Goal: Information Seeking & Learning: Find specific fact

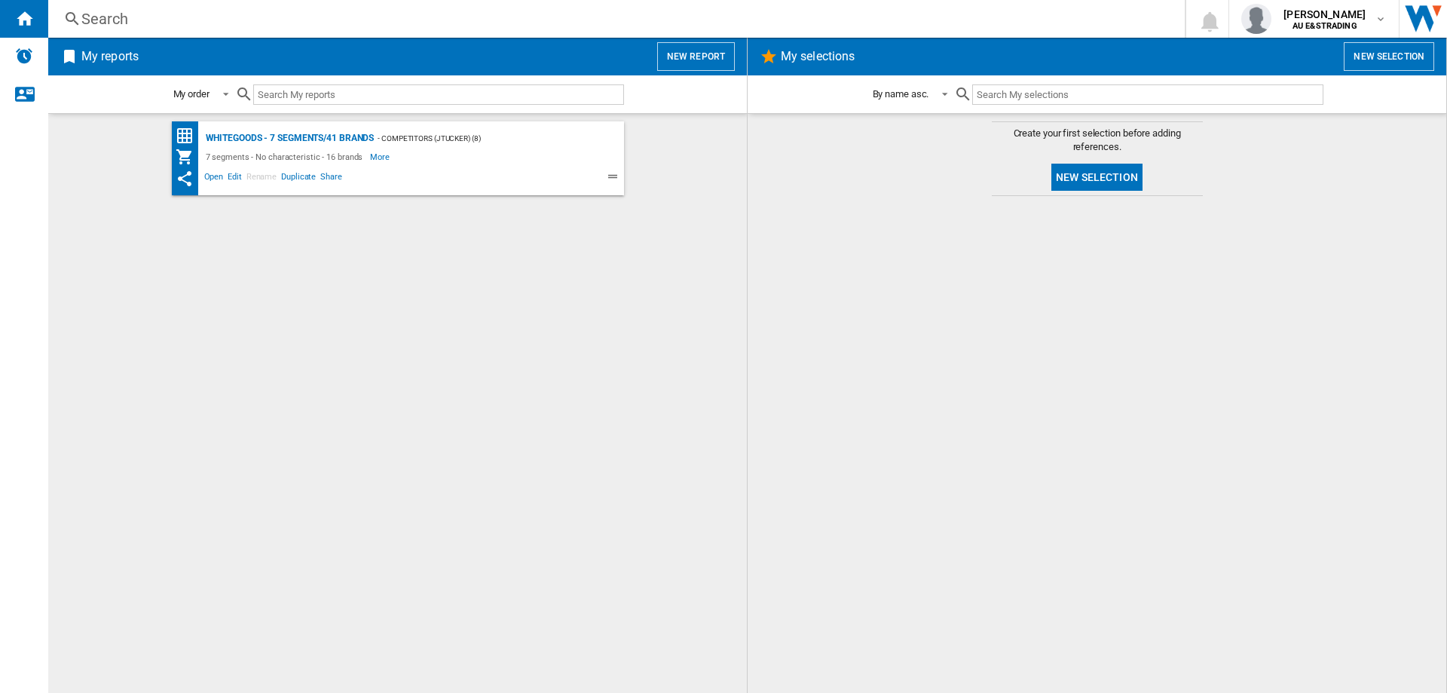
drag, startPoint x: 130, startPoint y: 12, endPoint x: 108, endPoint y: 17, distance: 22.3
click at [108, 17] on div "Search" at bounding box center [613, 18] width 1064 height 21
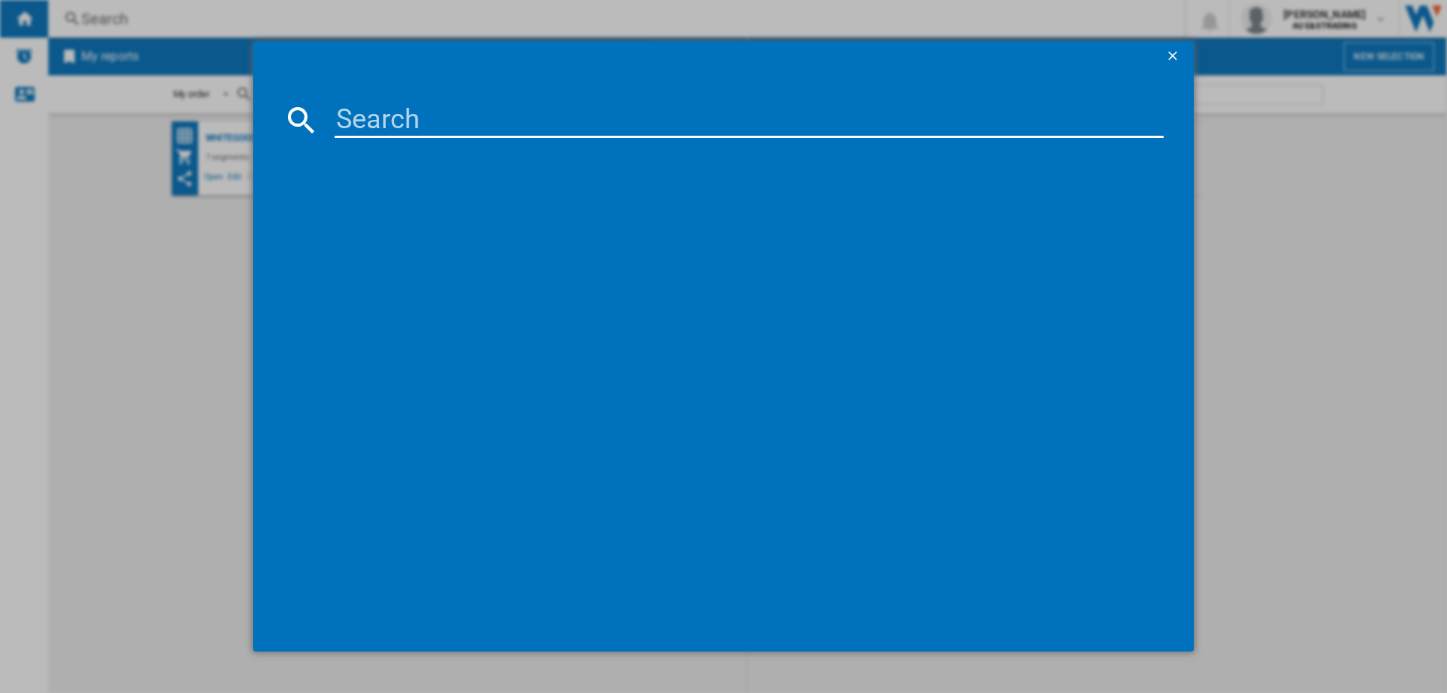
drag, startPoint x: 108, startPoint y: 17, endPoint x: 522, endPoint y: 99, distance: 422.7
click at [522, 99] on md-dialog-content at bounding box center [723, 362] width 941 height 580
paste input "wh9060j3"
type input "wh9060j3"
